Goal: Information Seeking & Learning: Learn about a topic

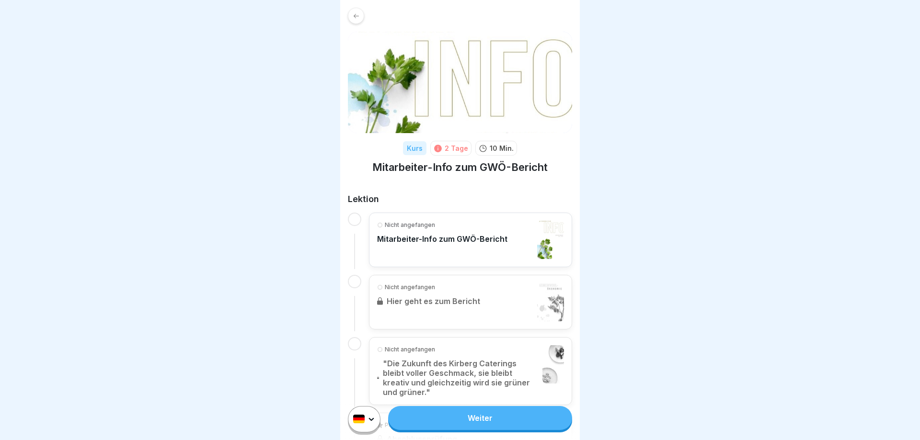
click at [524, 411] on link "Weiter" at bounding box center [480, 418] width 184 height 24
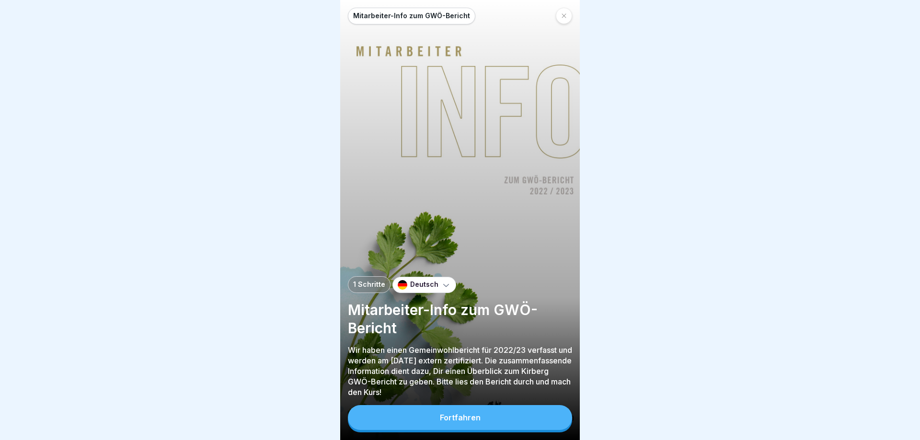
click at [523, 417] on button "Fortfahren" at bounding box center [460, 417] width 224 height 25
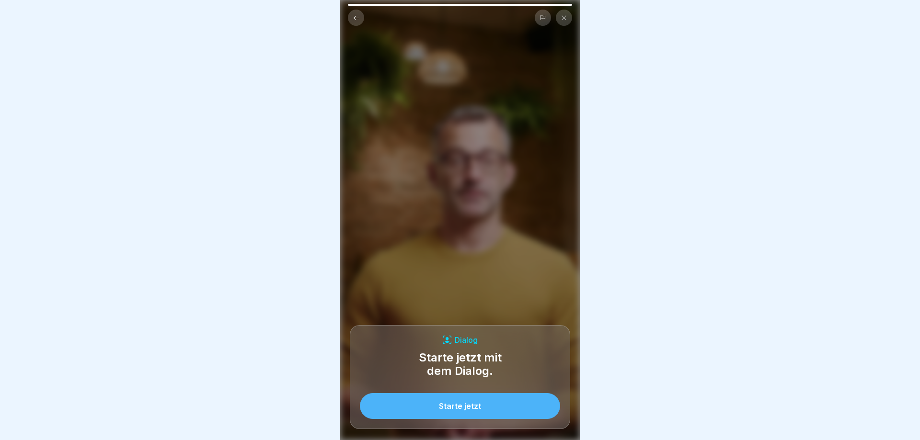
click at [494, 405] on button "Starte jetzt" at bounding box center [460, 406] width 200 height 26
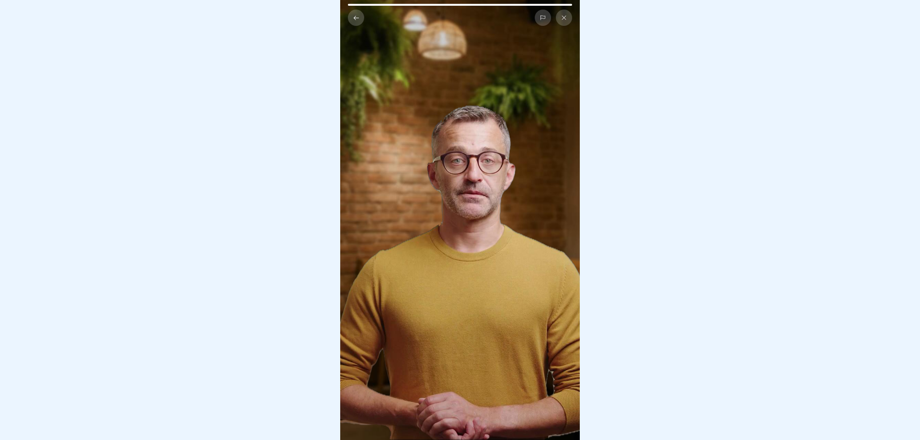
click at [861, 122] on div at bounding box center [460, 220] width 920 height 440
click at [758, 382] on div at bounding box center [460, 220] width 920 height 440
click at [356, 19] on icon at bounding box center [356, 17] width 7 height 7
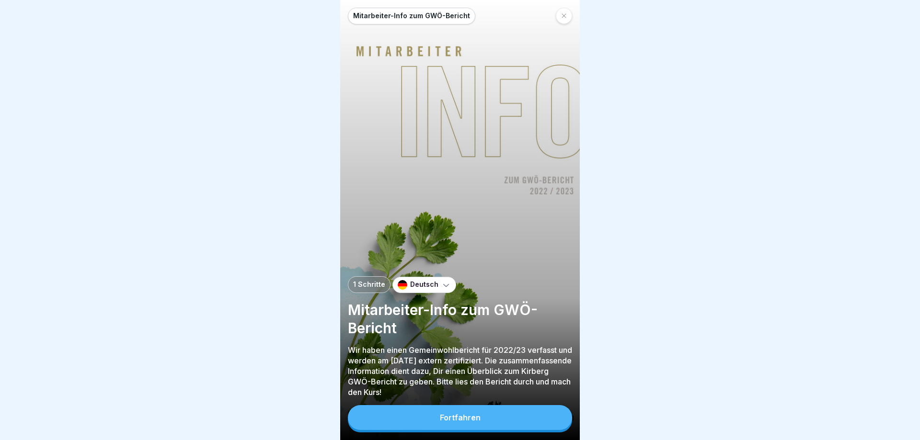
click at [442, 283] on icon at bounding box center [446, 285] width 10 height 10
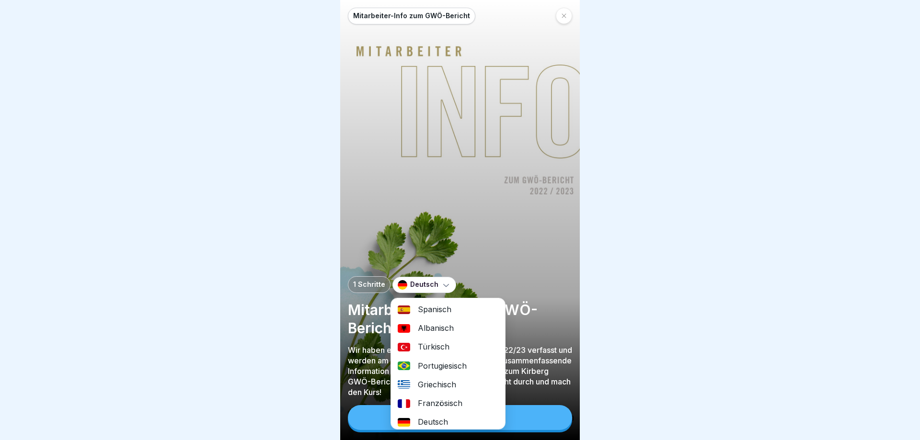
click at [442, 283] on icon at bounding box center [446, 285] width 10 height 10
click at [810, 122] on div at bounding box center [460, 220] width 920 height 440
click at [439, 279] on div "Deutsch" at bounding box center [424, 285] width 64 height 16
click at [449, 282] on div "Deutsch" at bounding box center [424, 285] width 64 height 16
click at [445, 284] on icon at bounding box center [446, 285] width 10 height 10
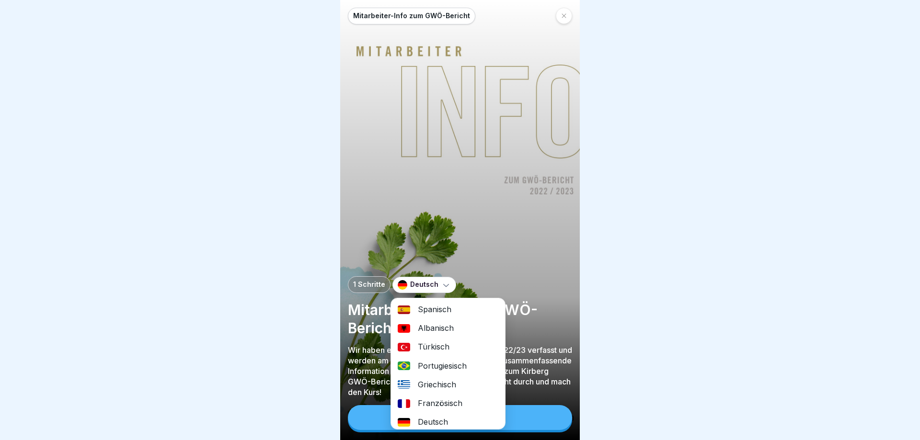
click at [441, 284] on icon at bounding box center [446, 285] width 10 height 10
click at [376, 285] on p "1 Schritte" at bounding box center [369, 285] width 32 height 8
click at [610, 289] on div at bounding box center [460, 220] width 920 height 440
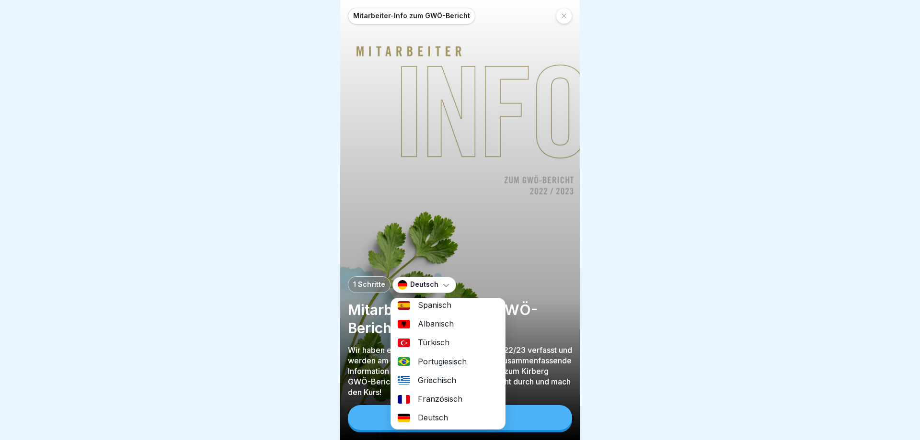
click at [438, 422] on div "Deutsch" at bounding box center [448, 418] width 114 height 19
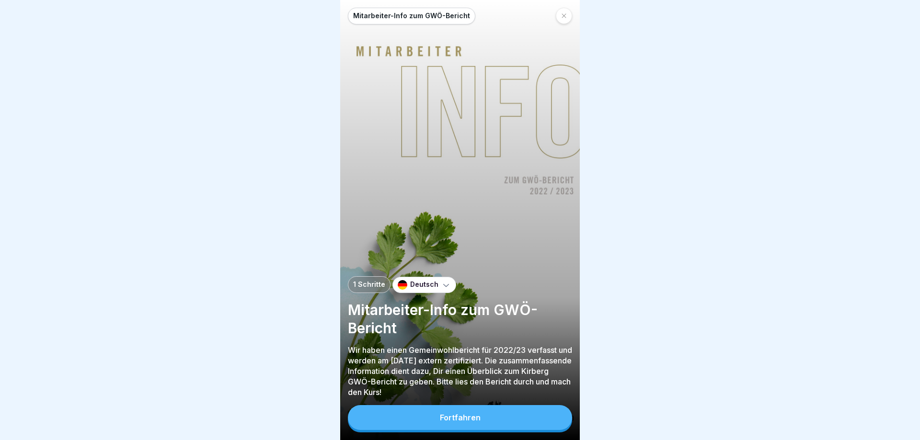
click at [432, 12] on p "Mitarbeiter-Info zum GWÖ-Bericht" at bounding box center [411, 16] width 117 height 8
click at [436, 15] on p "Mitarbeiter-Info zum GWÖ-Bericht" at bounding box center [411, 16] width 117 height 8
click at [562, 14] on icon at bounding box center [564, 16] width 6 height 6
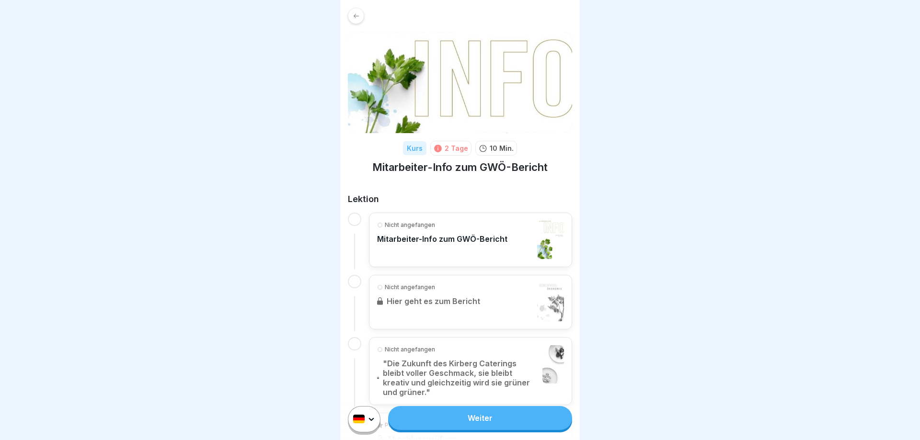
click at [356, 15] on icon at bounding box center [356, 15] width 7 height 7
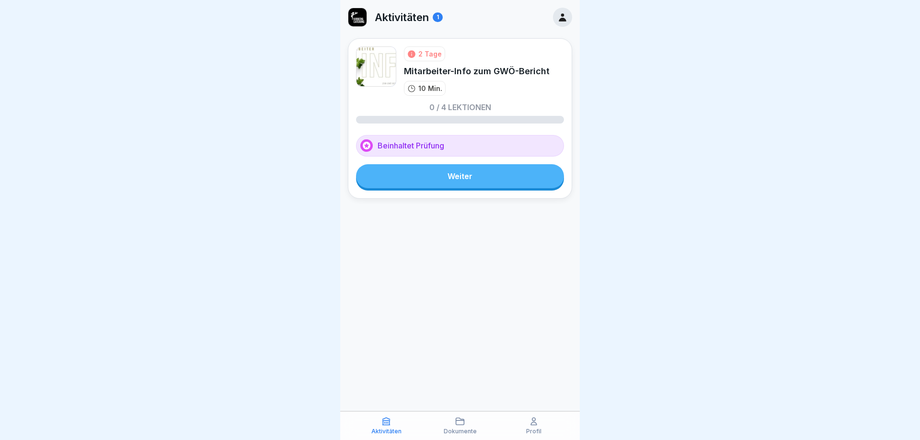
click at [566, 17] on icon at bounding box center [562, 17] width 11 height 11
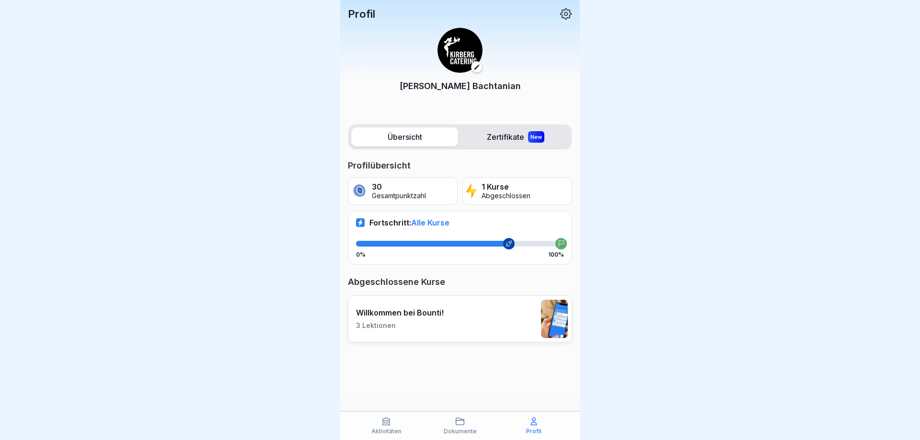
click at [530, 141] on div "New" at bounding box center [536, 137] width 16 height 12
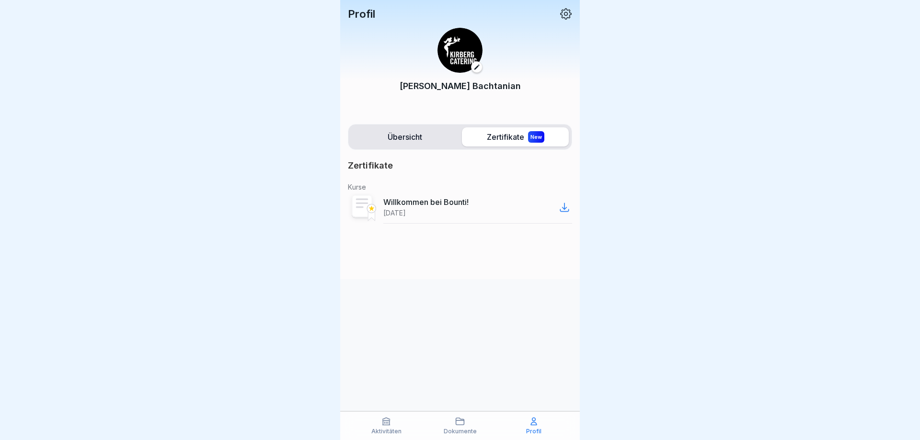
click at [421, 139] on label "Übersicht" at bounding box center [404, 136] width 107 height 19
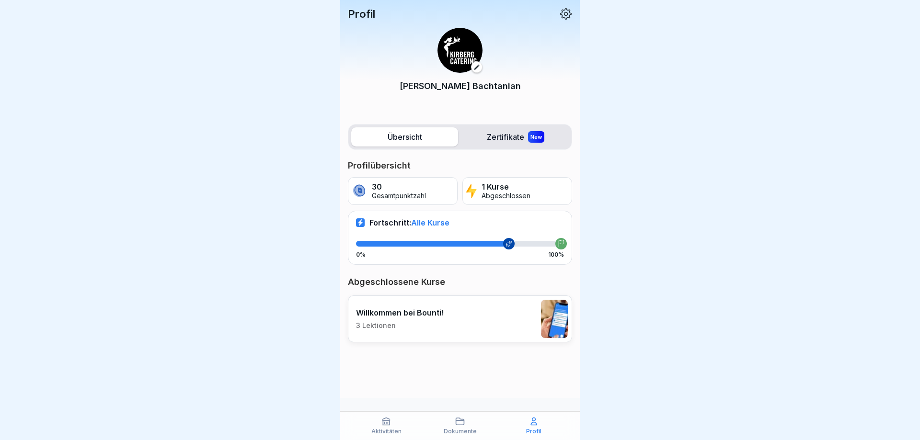
click at [466, 426] on div "Dokumente" at bounding box center [460, 426] width 69 height 18
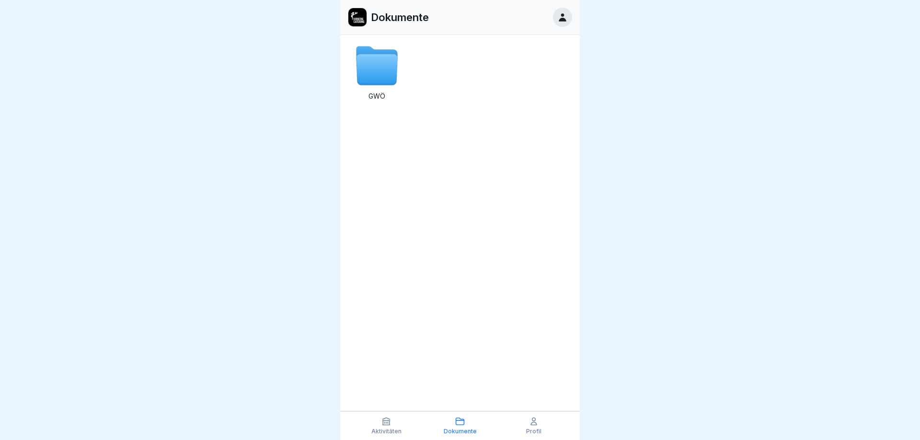
click at [378, 78] on icon at bounding box center [376, 70] width 41 height 31
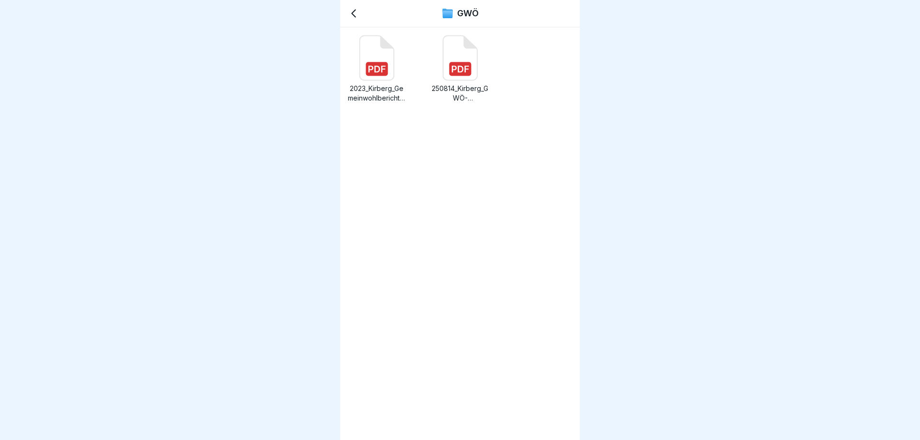
click at [372, 58] on icon at bounding box center [377, 58] width 34 height 45
click at [467, 61] on icon at bounding box center [460, 58] width 34 height 45
click at [349, 7] on div "GWÖ" at bounding box center [460, 13] width 240 height 27
click at [358, 21] on div "GWÖ" at bounding box center [460, 13] width 240 height 27
click at [357, 15] on icon at bounding box center [354, 14] width 12 height 12
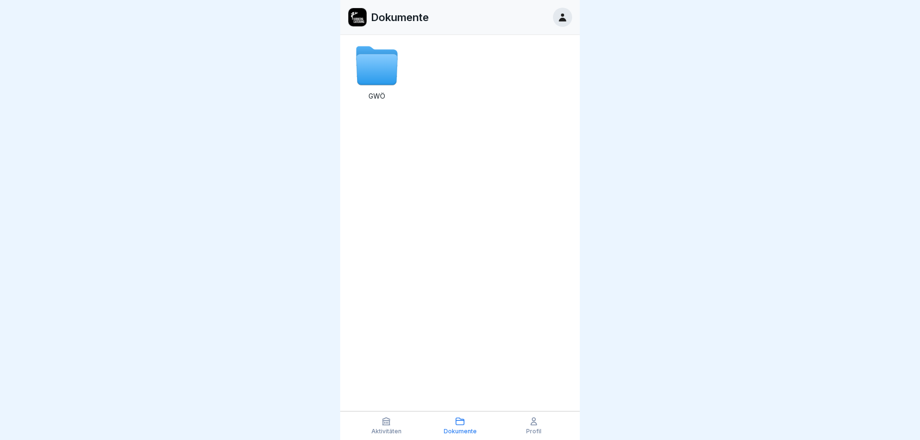
click at [561, 16] on icon at bounding box center [562, 17] width 11 height 11
